Goal: Task Accomplishment & Management: Manage account settings

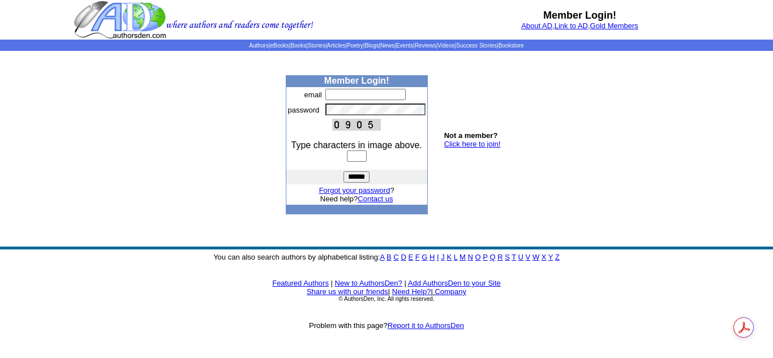
type input "**********"
click at [353, 158] on input "text" at bounding box center [357, 155] width 20 height 11
type input "****"
click at [343, 171] on input "******" at bounding box center [356, 176] width 26 height 11
